Goal: Check status

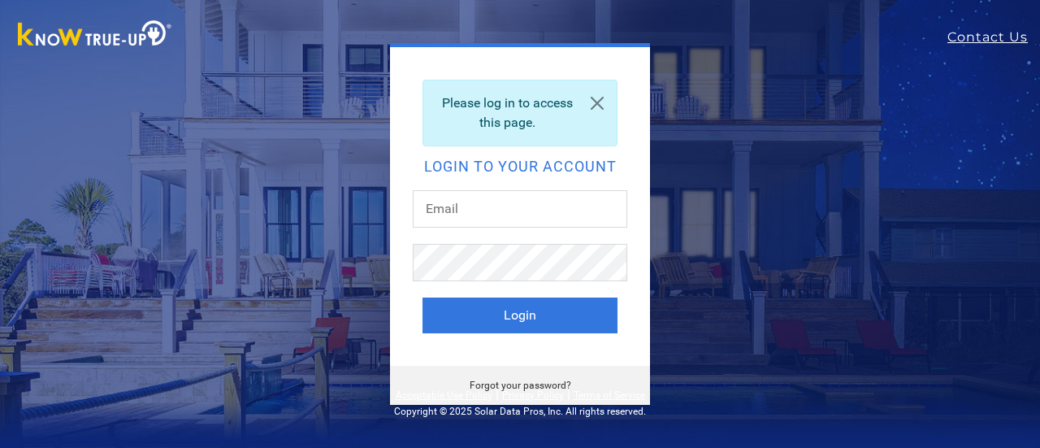
click at [534, 204] on input "text" at bounding box center [520, 208] width 215 height 37
type input "[EMAIL_ADDRESS][DOMAIN_NAME]"
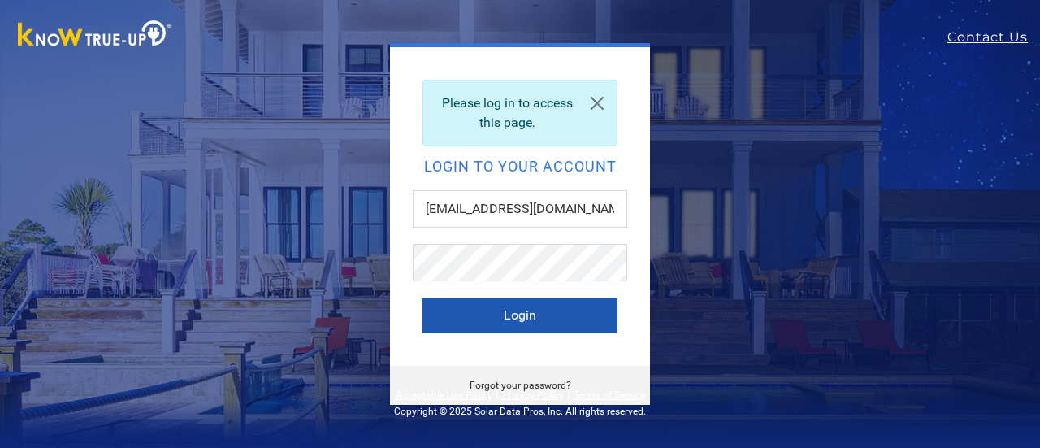
click at [518, 314] on button "Login" at bounding box center [520, 315] width 195 height 36
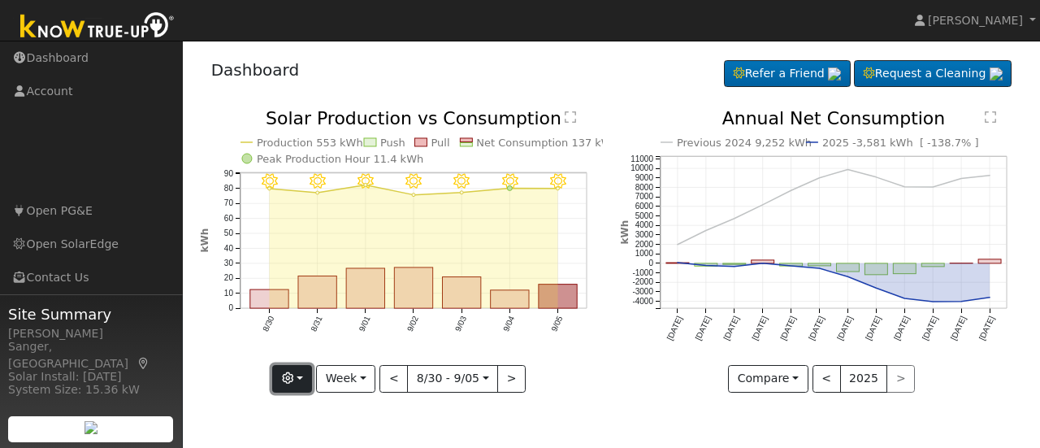
click at [293, 373] on icon "button" at bounding box center [287, 377] width 11 height 11
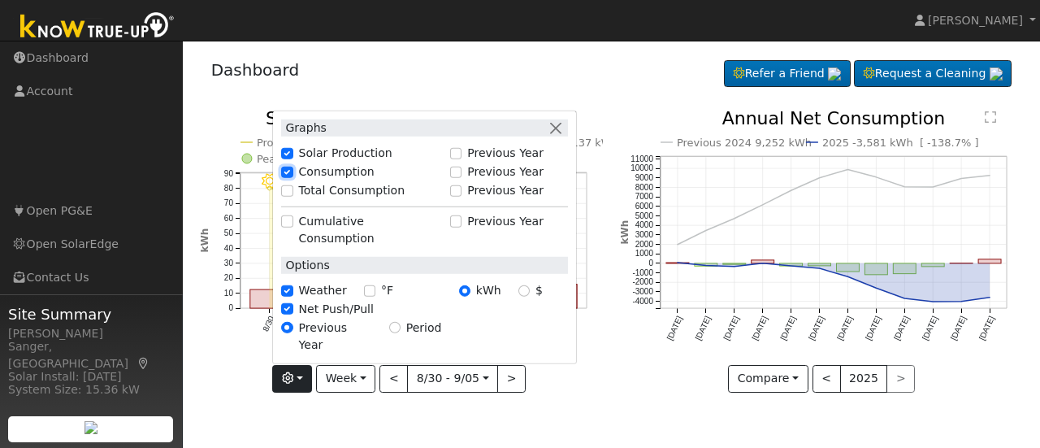
click at [293, 177] on input "Consumption" at bounding box center [286, 171] width 11 height 11
checkbox input "true"
click at [222, 379] on icon "9/05 - Clear 9/04 - Clear 9/03 - Clear 9/02 - MostlyClear 9/01 - Clear 8/31 - C…" at bounding box center [401, 249] width 403 height 279
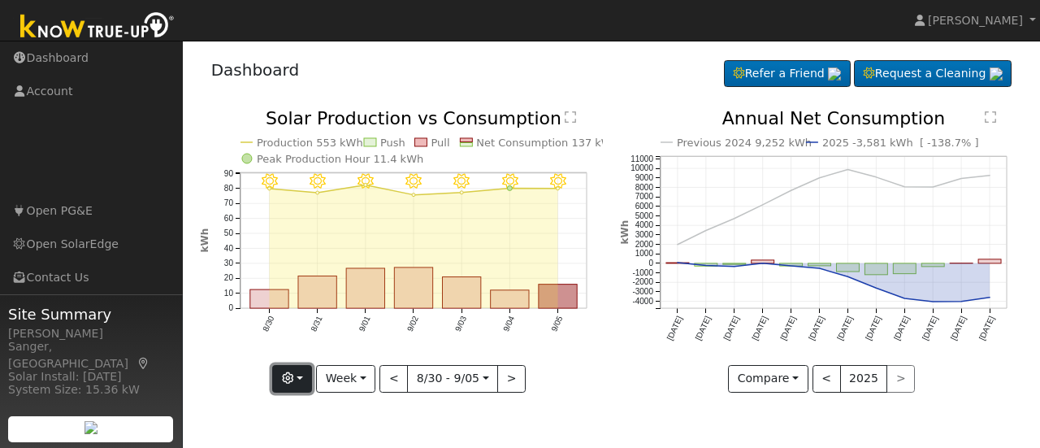
click at [289, 381] on icon "button" at bounding box center [287, 377] width 11 height 11
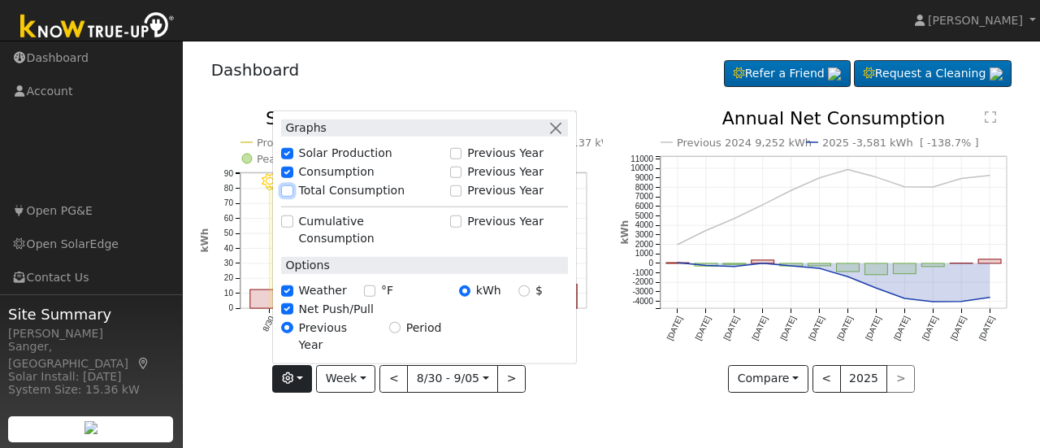
click at [290, 196] on input "Total Consumption" at bounding box center [286, 189] width 11 height 11
checkbox input "true"
click at [229, 415] on div "User Profile First name Last name Email Email Notifications No Emails No Emails…" at bounding box center [611, 244] width 857 height 407
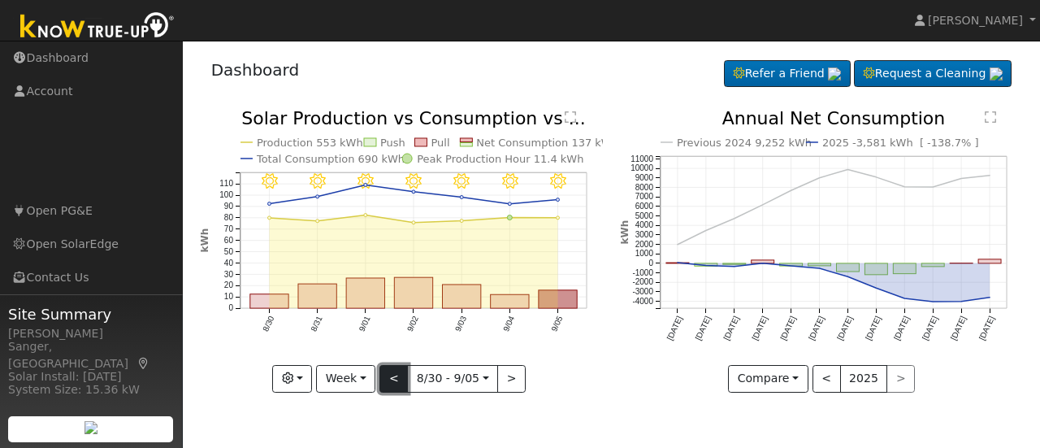
click at [393, 382] on button "<" at bounding box center [393, 379] width 28 height 28
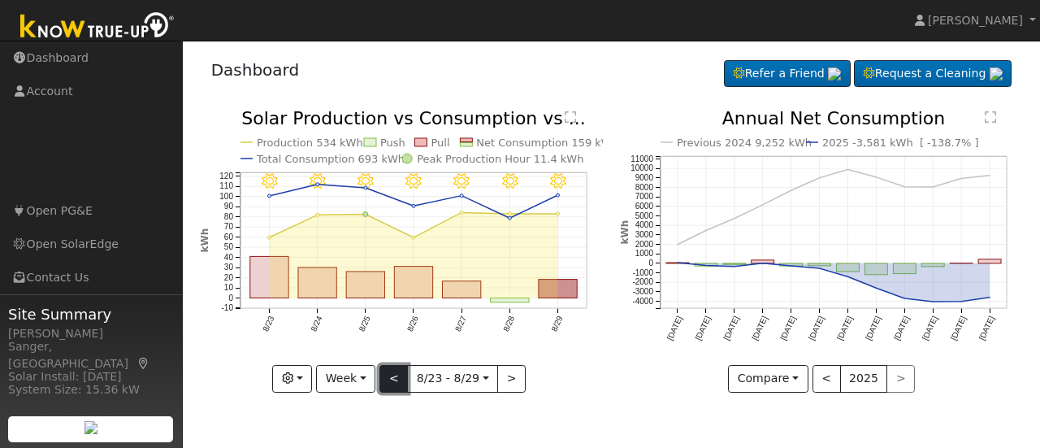
click at [393, 378] on button "<" at bounding box center [393, 379] width 28 height 28
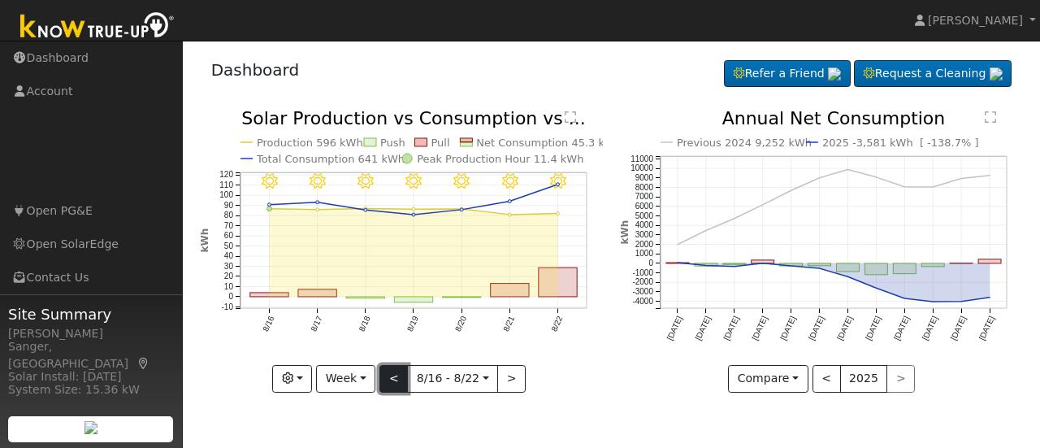
click at [396, 379] on button "<" at bounding box center [393, 379] width 28 height 28
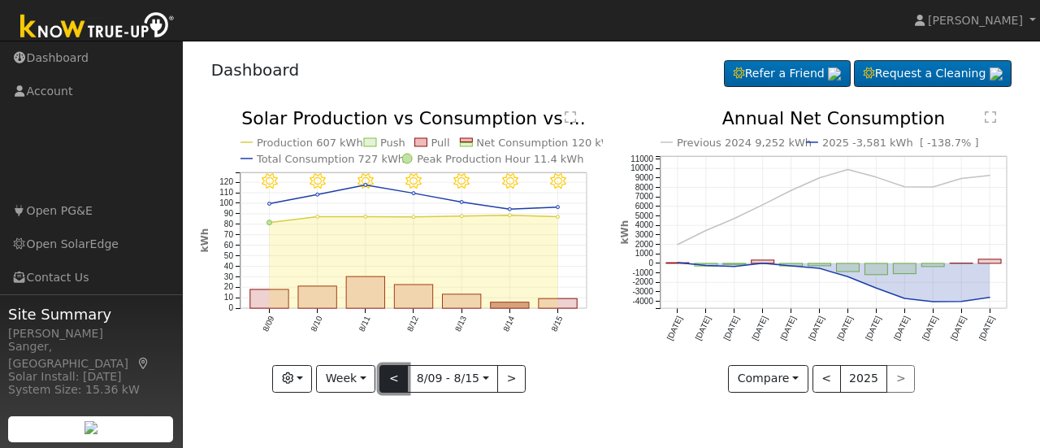
click at [396, 379] on button "<" at bounding box center [393, 379] width 28 height 28
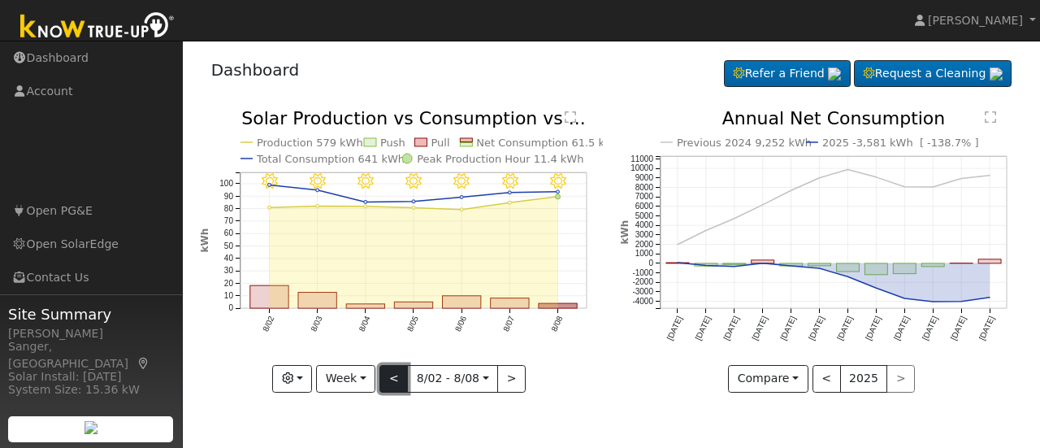
click at [396, 379] on button "<" at bounding box center [393, 379] width 28 height 28
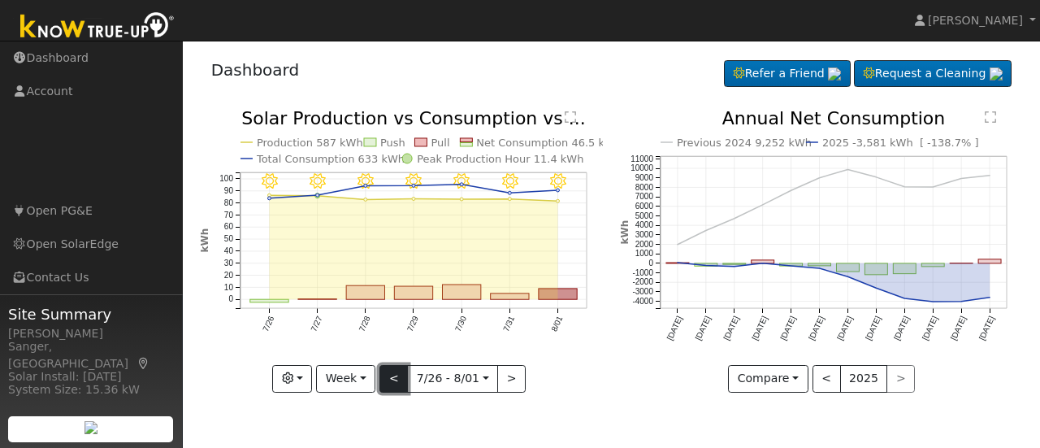
click at [396, 379] on button "<" at bounding box center [393, 379] width 28 height 28
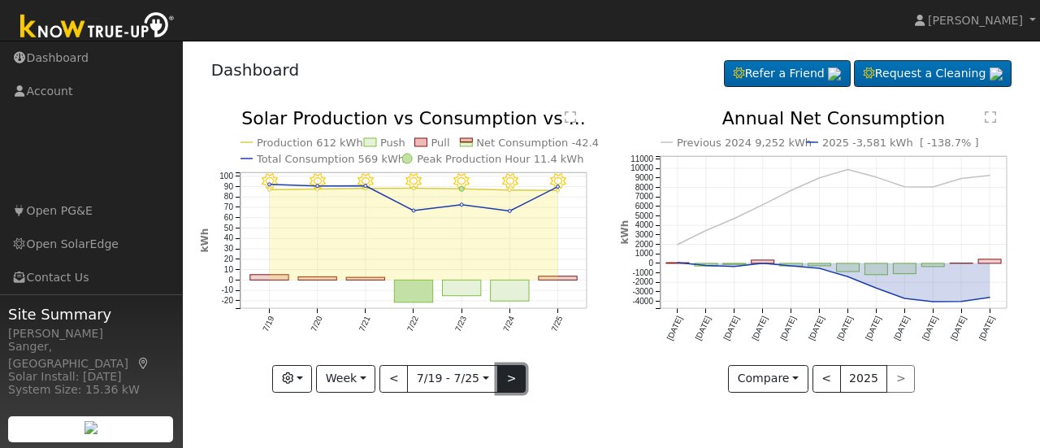
click at [509, 374] on button ">" at bounding box center [511, 379] width 28 height 28
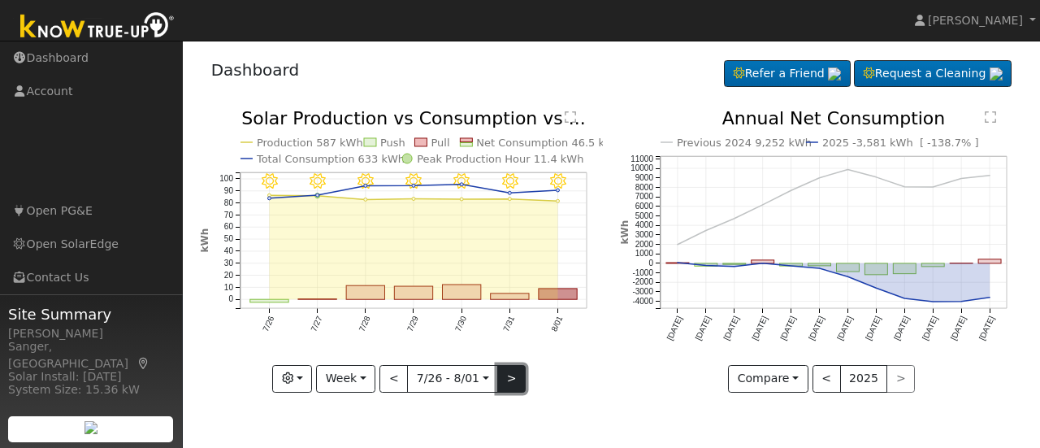
click at [505, 379] on button ">" at bounding box center [511, 379] width 28 height 28
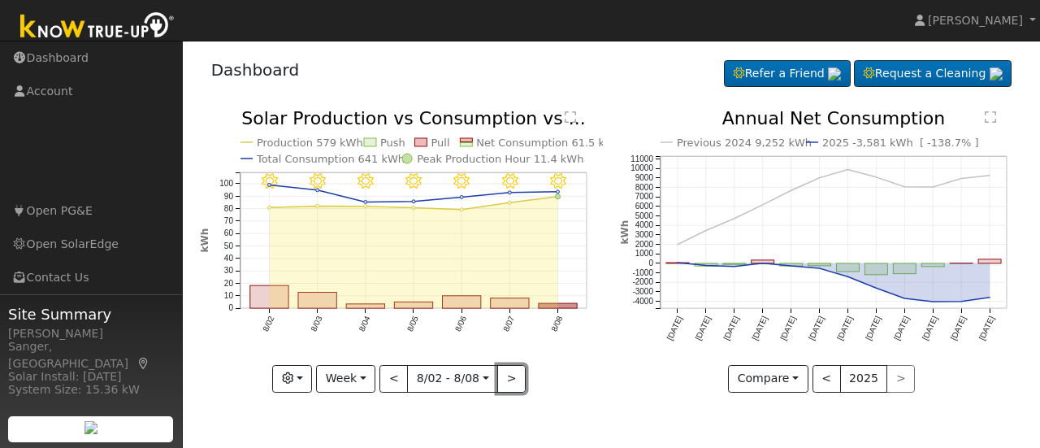
click at [506, 382] on button ">" at bounding box center [511, 379] width 28 height 28
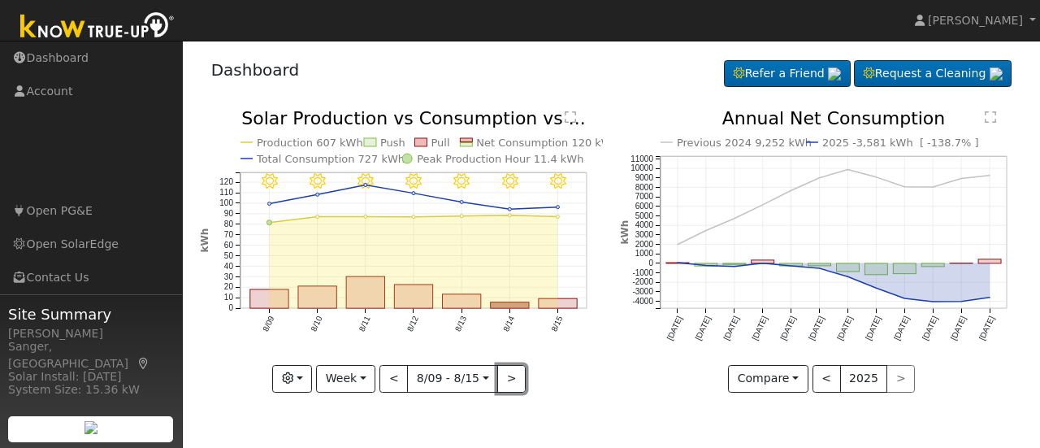
click at [507, 380] on button ">" at bounding box center [511, 379] width 28 height 28
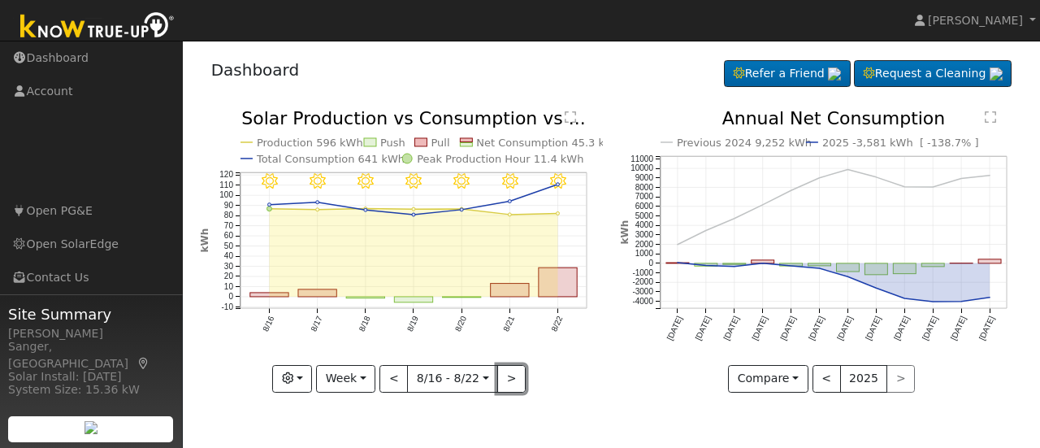
click at [504, 379] on button ">" at bounding box center [511, 379] width 28 height 28
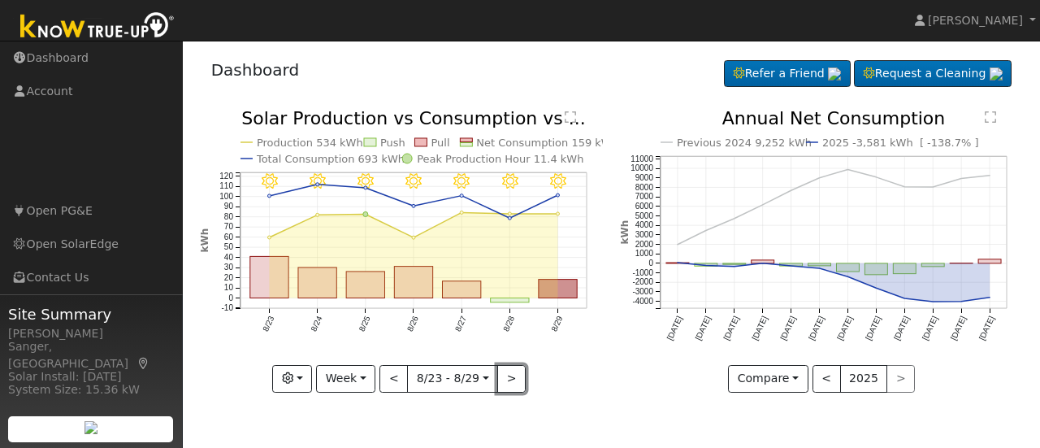
click at [506, 379] on button ">" at bounding box center [511, 379] width 28 height 28
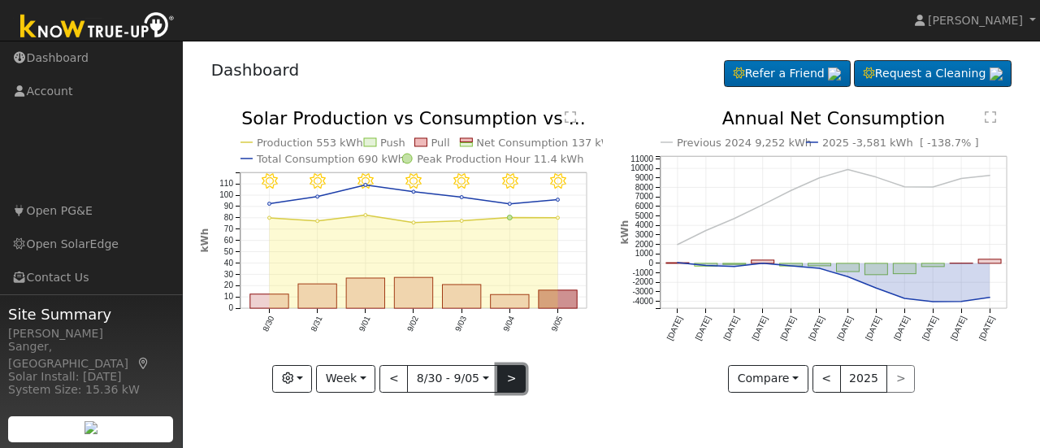
click at [504, 383] on button ">" at bounding box center [511, 379] width 28 height 28
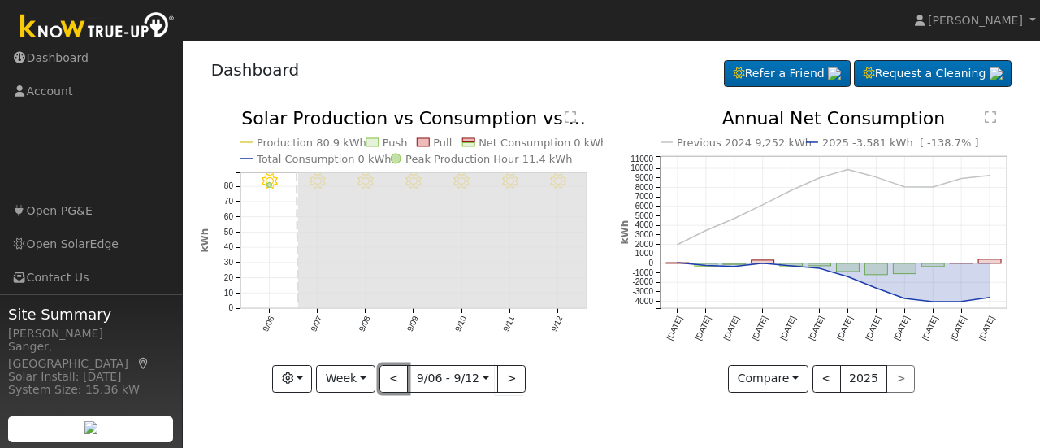
click at [397, 379] on button "<" at bounding box center [393, 379] width 28 height 28
type input "2025-08-30"
